Goal: Find specific page/section: Find specific page/section

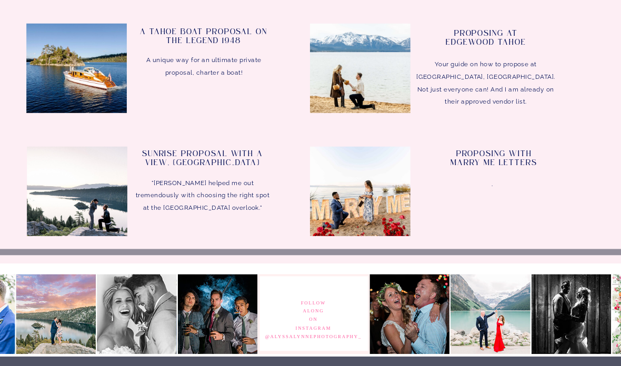
scroll to position [3193, 0]
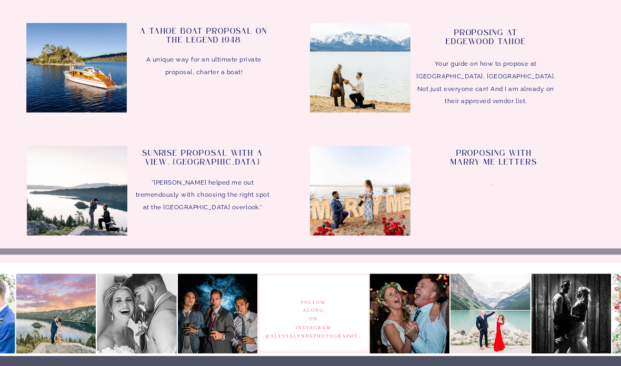
click at [47, 181] on div at bounding box center [77, 190] width 100 height 89
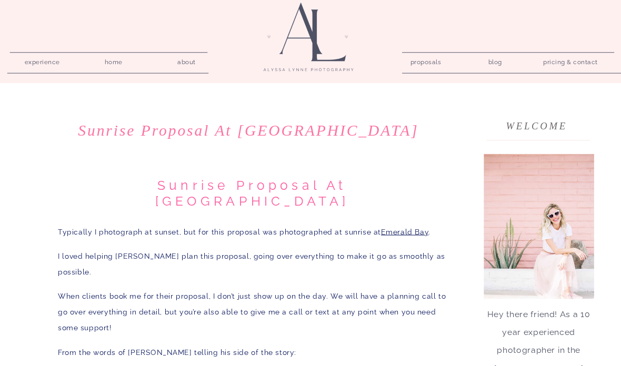
click at [575, 59] on nav "pricing & contact" at bounding box center [570, 62] width 63 height 15
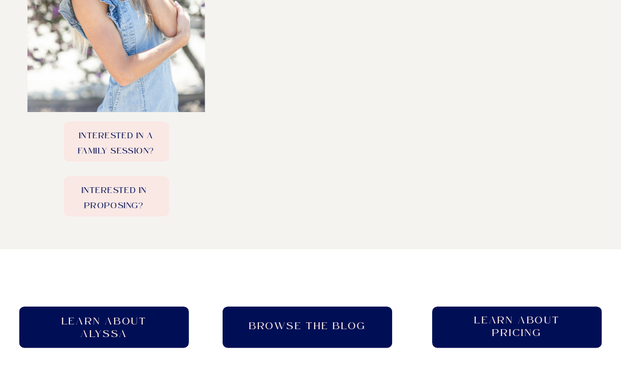
scroll to position [509, 0]
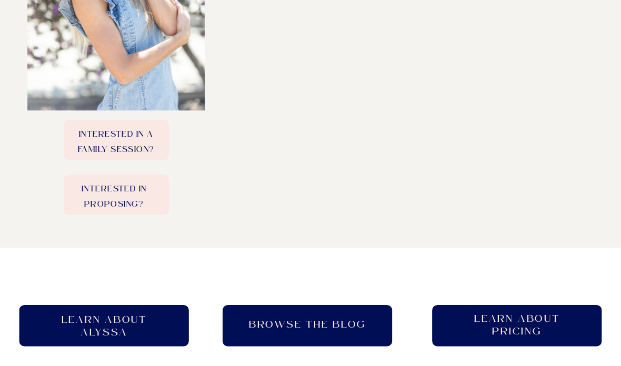
click at [527, 338] on h2 "Learn About pricing" at bounding box center [516, 325] width 105 height 26
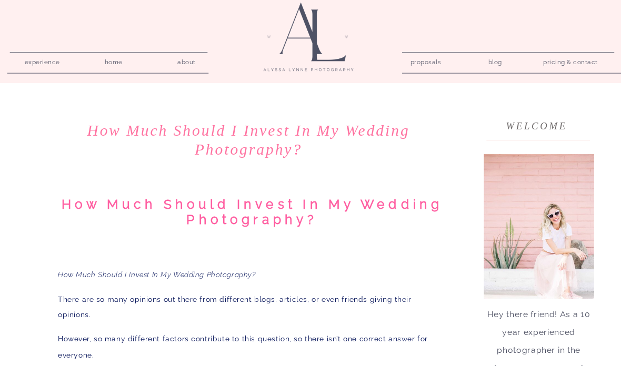
click at [586, 62] on nav "pricing & contact" at bounding box center [570, 62] width 63 height 15
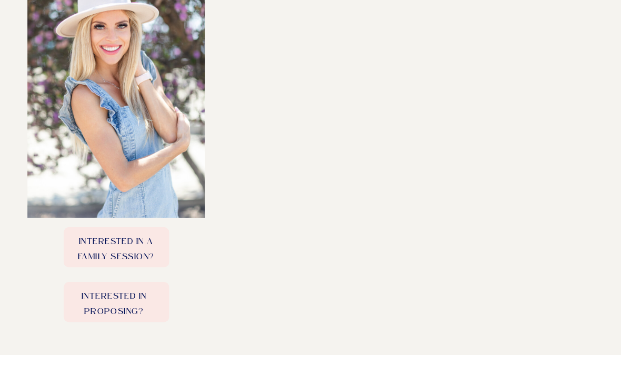
scroll to position [403, 0]
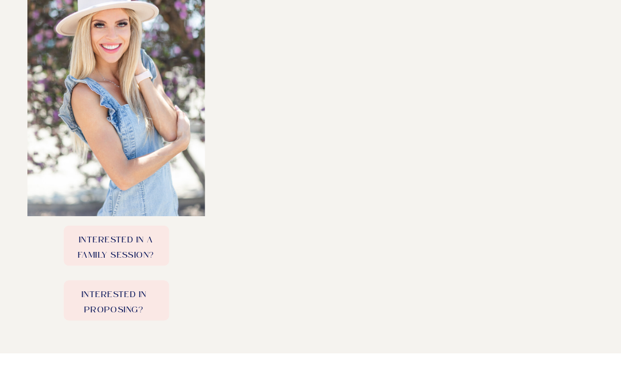
click at [94, 302] on p "Interested in Proposing?" at bounding box center [114, 300] width 105 height 25
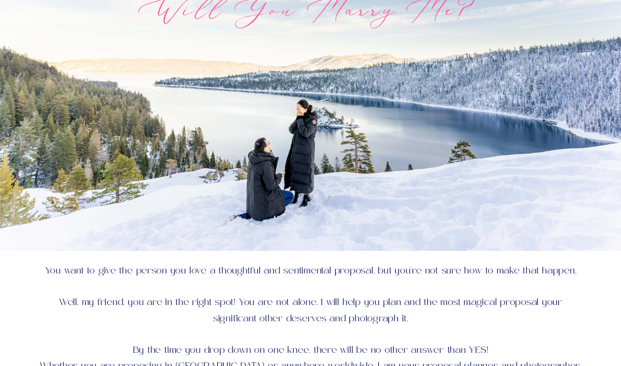
scroll to position [219, 0]
